Goal: Task Accomplishment & Management: Complete application form

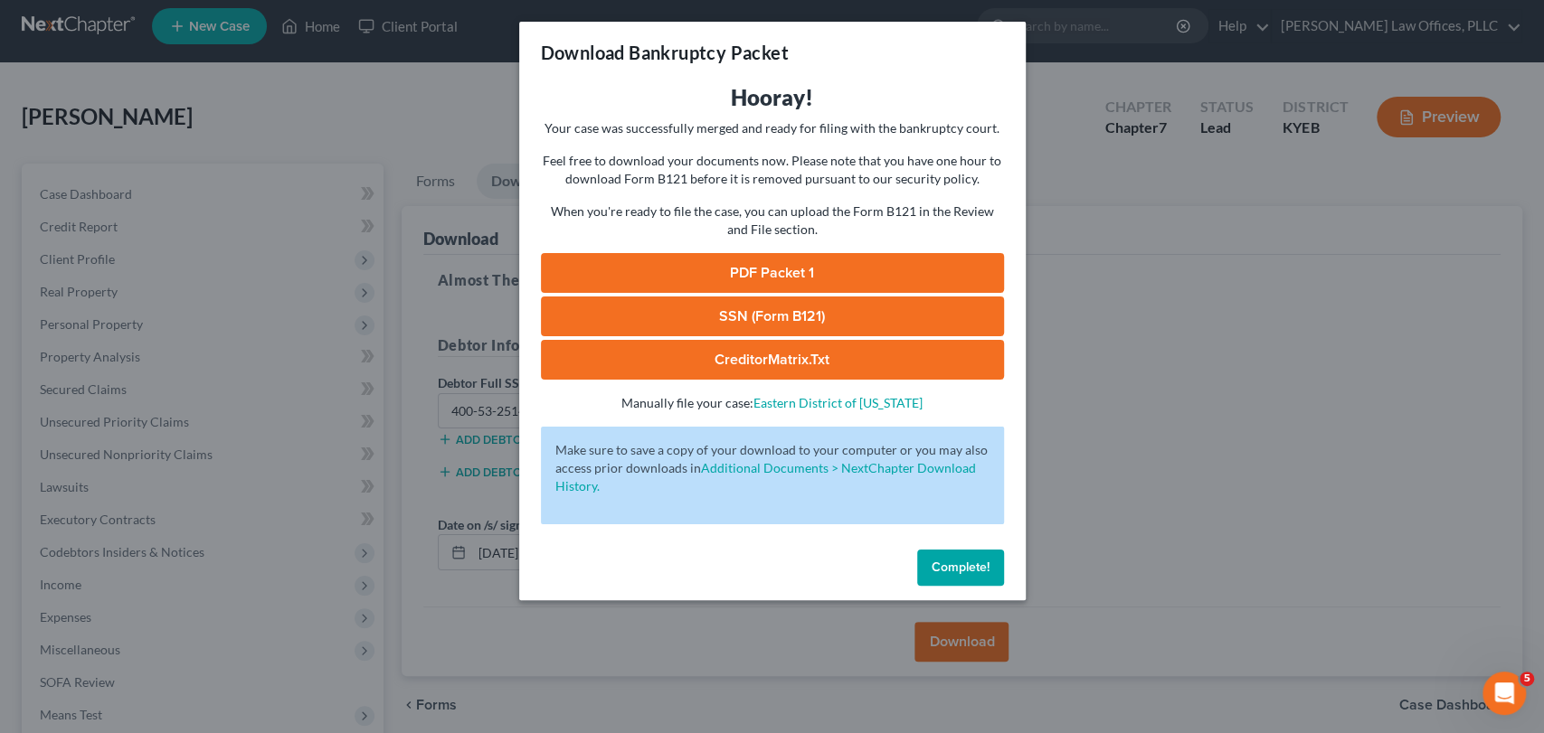
click at [1237, 230] on div "Download Bankruptcy Packet Hooray! Your case was successfully merged and ready …" at bounding box center [772, 366] width 1544 height 733
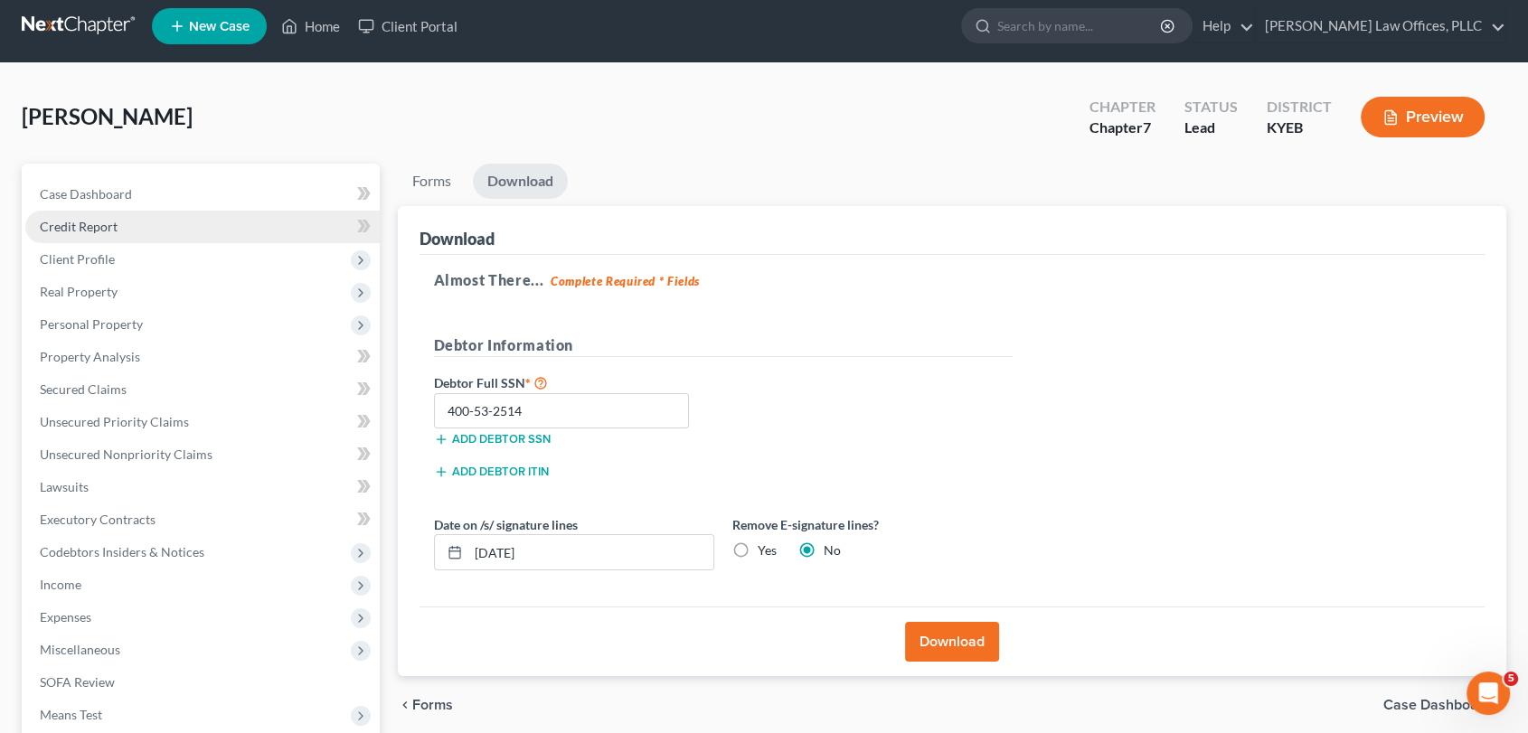
click at [118, 218] on link "Credit Report" at bounding box center [202, 227] width 354 height 33
click at [109, 263] on span "Client Profile" at bounding box center [77, 258] width 75 height 15
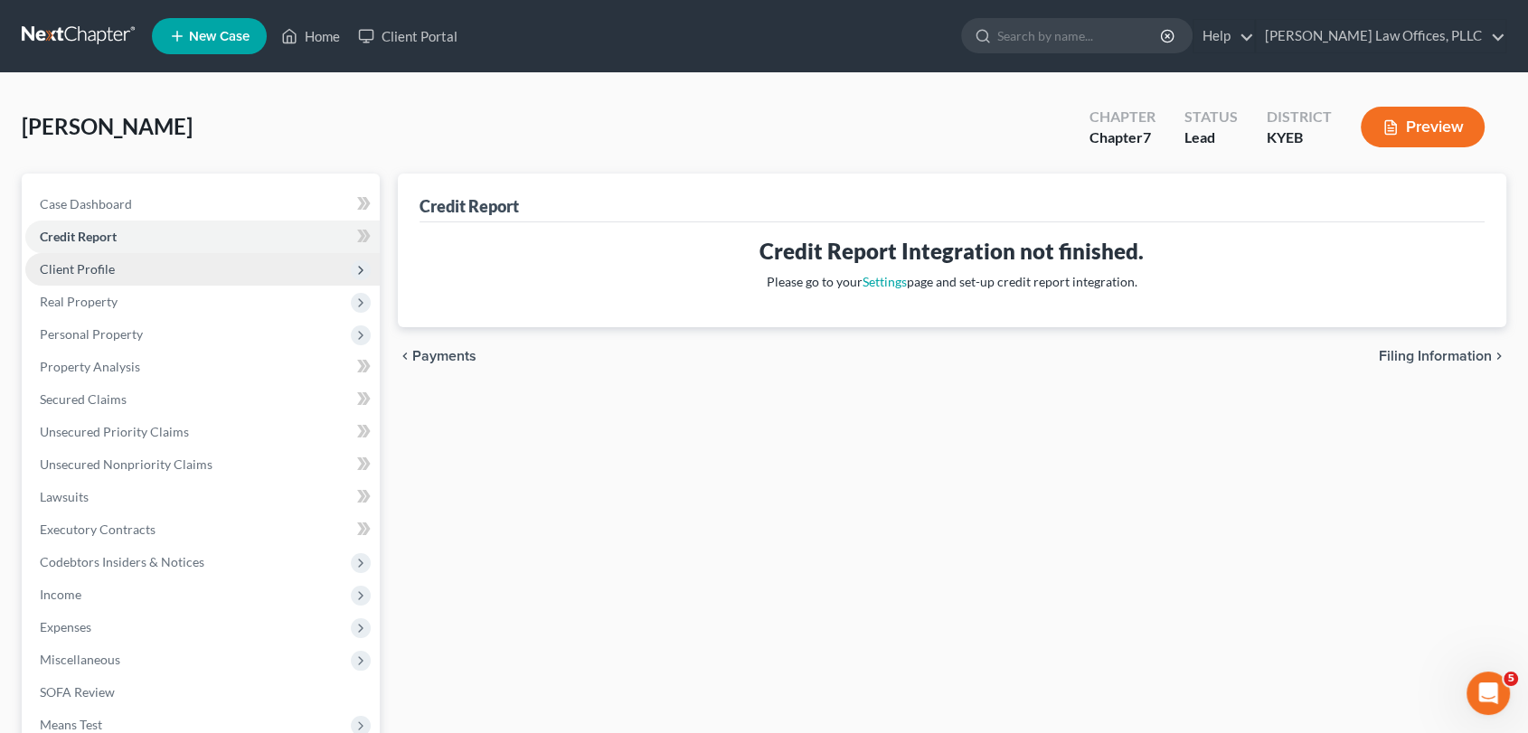
click at [94, 278] on span "Client Profile" at bounding box center [202, 269] width 354 height 33
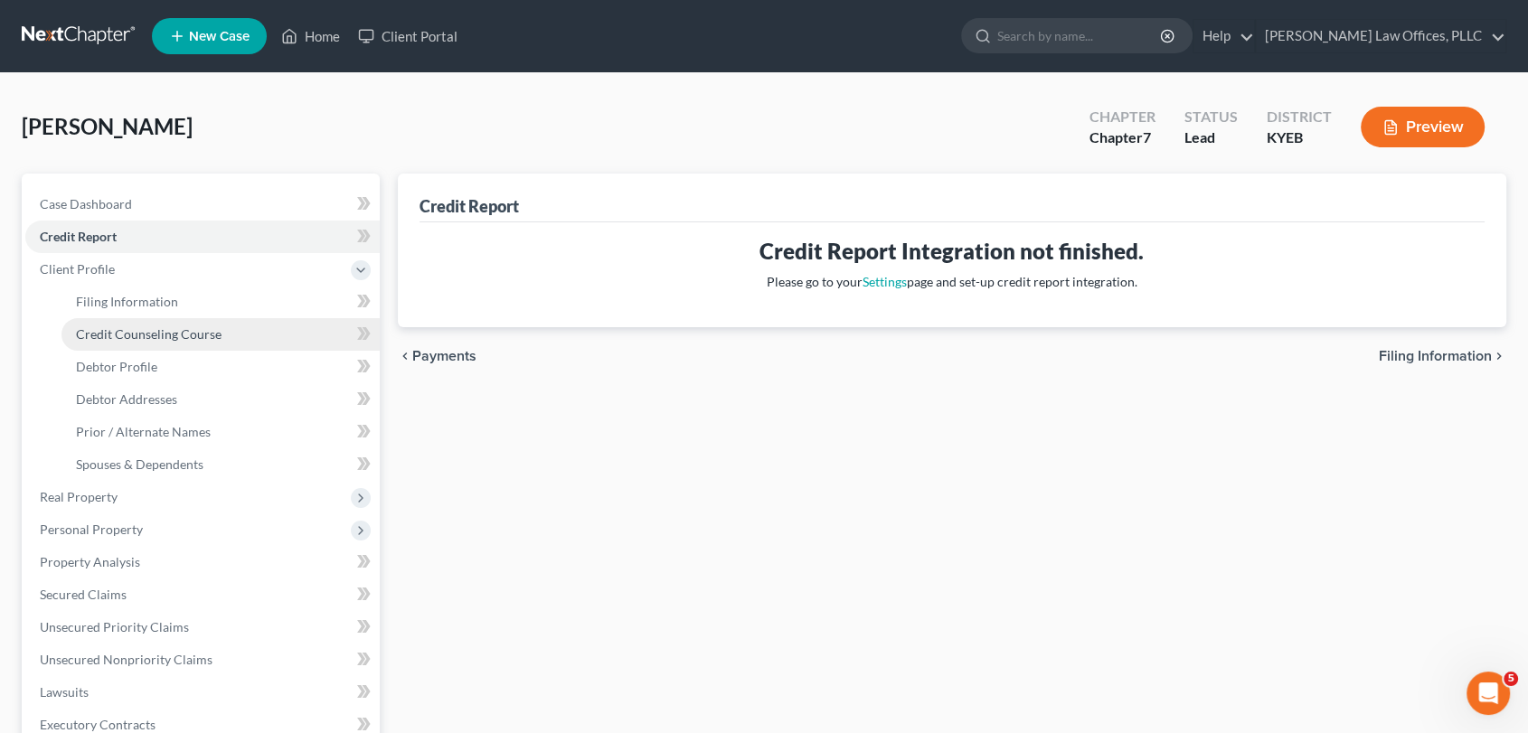
click at [132, 334] on span "Credit Counseling Course" at bounding box center [149, 333] width 146 height 15
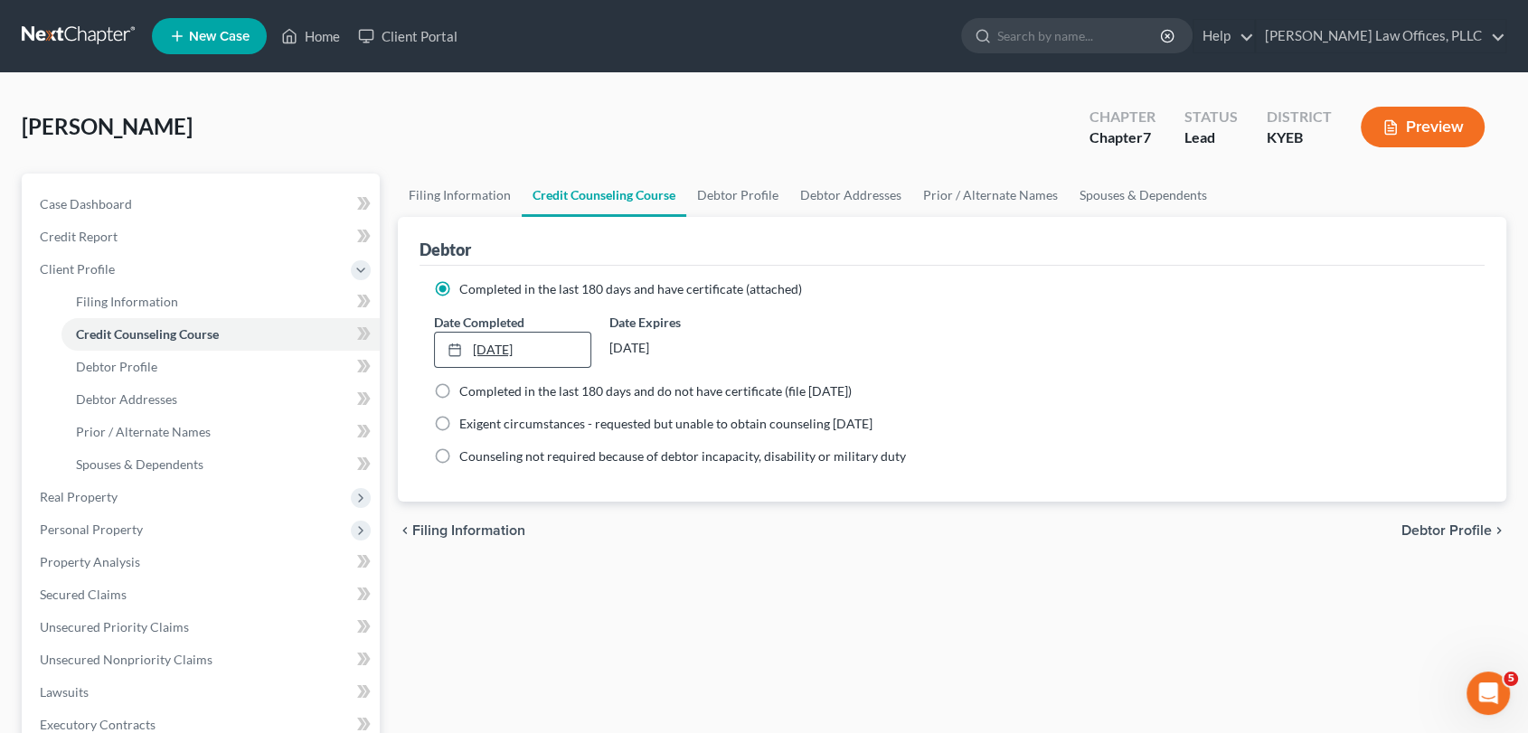
type input "[DATE]"
click at [481, 353] on link "[DATE]" at bounding box center [513, 350] width 156 height 34
click at [1073, 696] on div "Filing Information Credit Counseling Course Debtor Profile Debtor Addresses Pri…" at bounding box center [953, 631] width 1128 height 914
click at [557, 641] on div "Filing Information Credit Counseling Course Debtor Profile Debtor Addresses Pri…" at bounding box center [953, 631] width 1128 height 914
